Goal: Information Seeking & Learning: Compare options

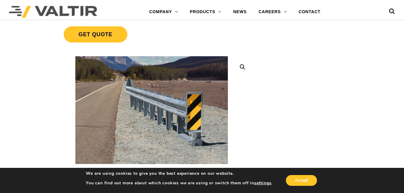
scroll to position [169, 0]
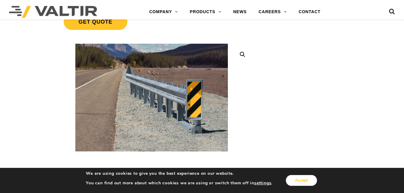
click at [304, 180] on button "Accept" at bounding box center [301, 180] width 31 height 11
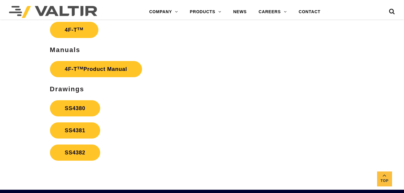
scroll to position [1011, 0]
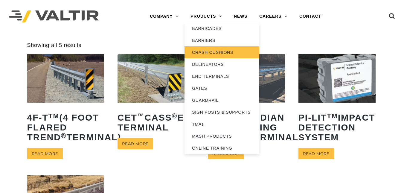
click at [213, 53] on link "CRASH CUSHIONS" at bounding box center [221, 52] width 75 height 12
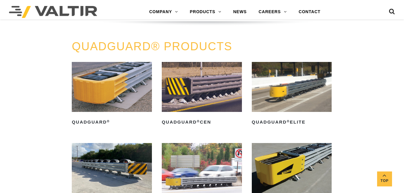
scroll to position [337, 0]
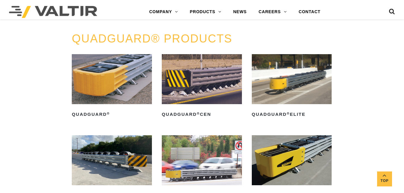
click at [271, 154] on img at bounding box center [292, 160] width 80 height 50
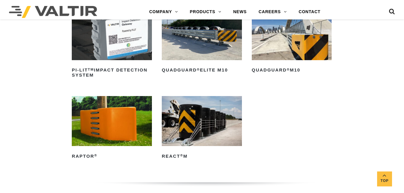
click at [313, 57] on img at bounding box center [292, 35] width 80 height 50
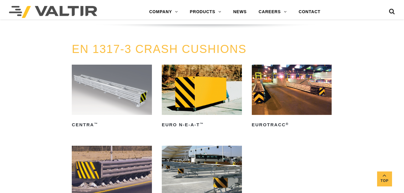
scroll to position [1751, 0]
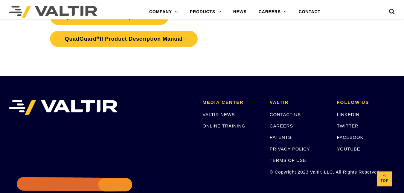
scroll to position [1348, 0]
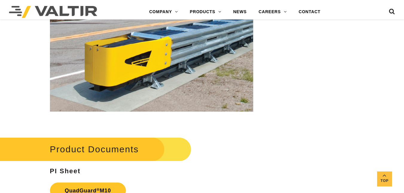
scroll to position [1821, 0]
